Goal: Find contact information: Find contact information

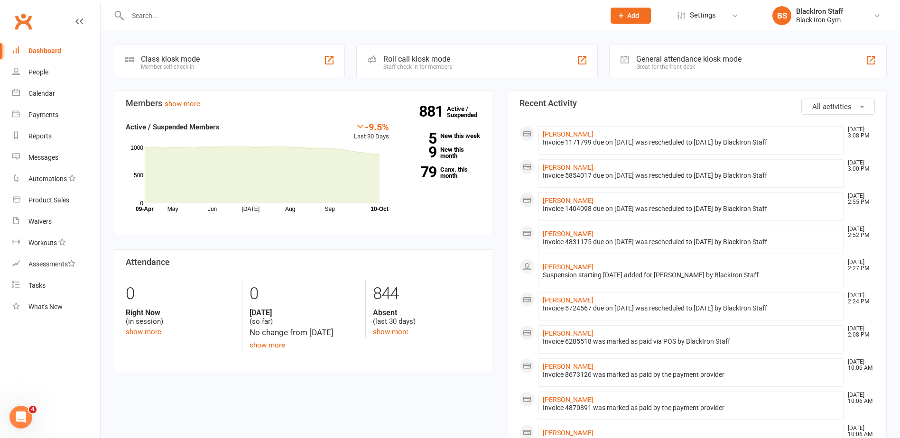
click at [168, 10] on input "text" at bounding box center [362, 15] width 474 height 13
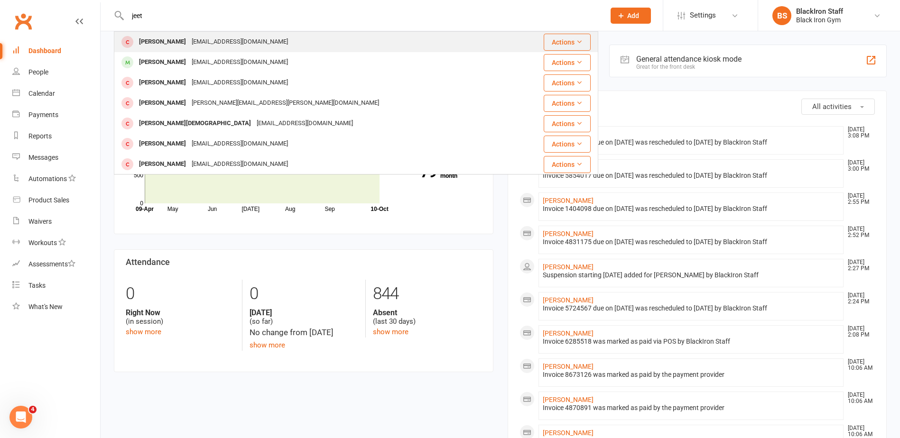
type input "jeet"
click at [277, 41] on div "[PERSON_NAME] [EMAIL_ADDRESS][DOMAIN_NAME]" at bounding box center [316, 41] width 402 height 19
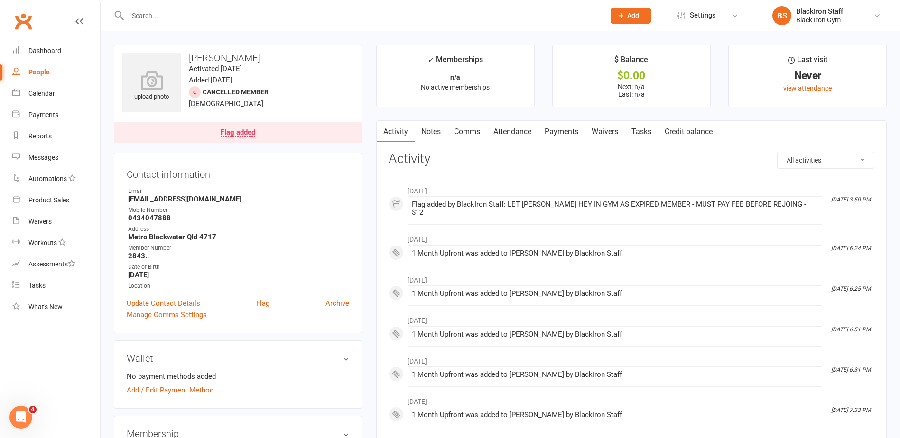
click at [211, 204] on ul "Owner Email [EMAIL_ADDRESS][DOMAIN_NAME] Mobile Number [PHONE_NUMBER] Address […" at bounding box center [238, 239] width 223 height 104
drag, startPoint x: 214, startPoint y: 201, endPoint x: 128, endPoint y: 197, distance: 86.9
click at [128, 197] on li "Email [EMAIL_ADDRESS][DOMAIN_NAME]" at bounding box center [238, 195] width 223 height 17
copy strong "[EMAIL_ADDRESS][DOMAIN_NAME]"
click at [167, 219] on strong "0434047888" at bounding box center [238, 218] width 221 height 9
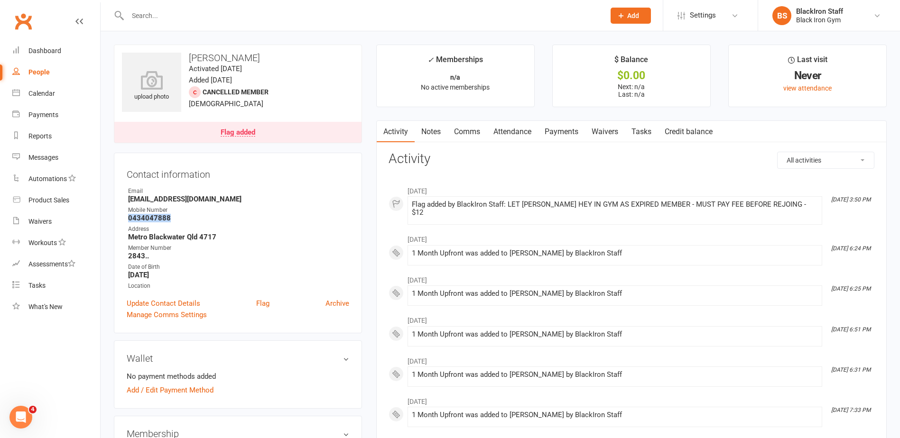
drag, startPoint x: 168, startPoint y: 219, endPoint x: 128, endPoint y: 221, distance: 40.9
click at [128, 221] on li "Mobile Number [PHONE_NUMBER]" at bounding box center [238, 214] width 223 height 17
copy strong "0434047888"
click at [222, 240] on strong "Metro Blackwater Qld 4717" at bounding box center [238, 237] width 221 height 9
drag, startPoint x: 222, startPoint y: 238, endPoint x: 131, endPoint y: 242, distance: 91.2
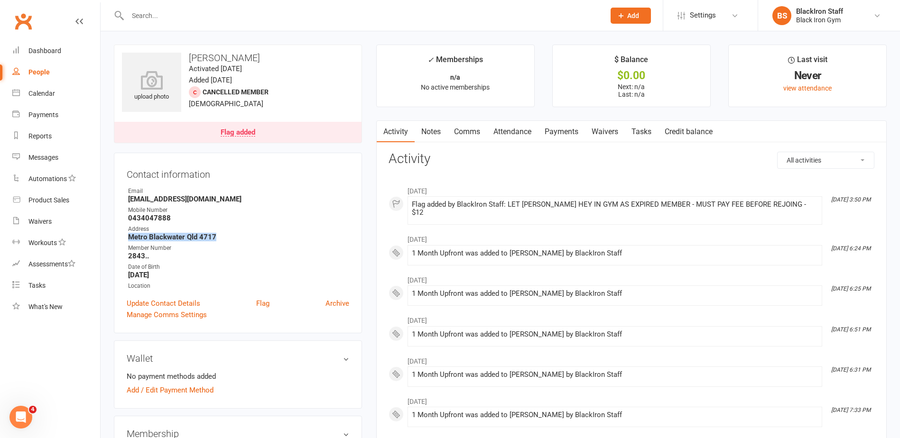
click at [131, 242] on strong "Metro Blackwater Qld 4717" at bounding box center [238, 237] width 221 height 9
copy strong "Metro Blackwater Qld 4717"
